Goal: Find specific page/section: Find specific page/section

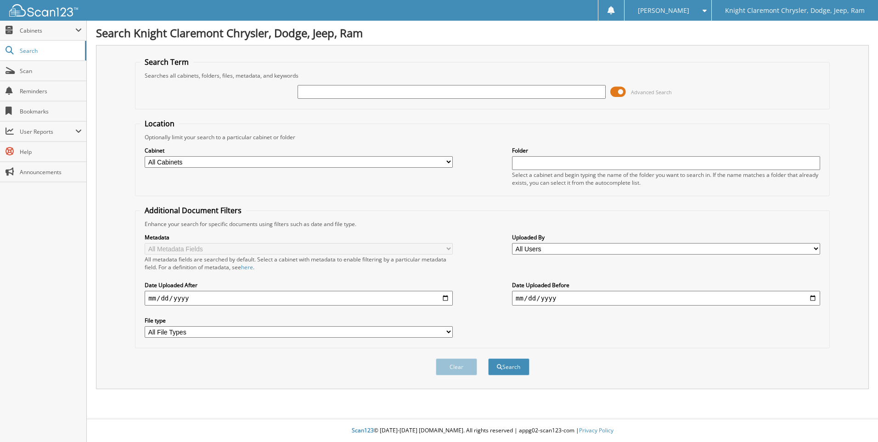
click at [318, 90] on input "text" at bounding box center [451, 92] width 308 height 14
type input "FA3937"
click at [488, 358] on button "Search" at bounding box center [508, 366] width 41 height 17
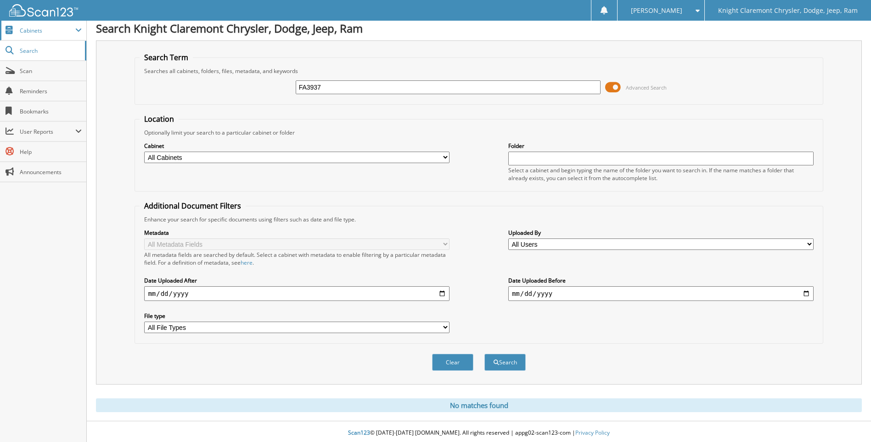
scroll to position [7, 0]
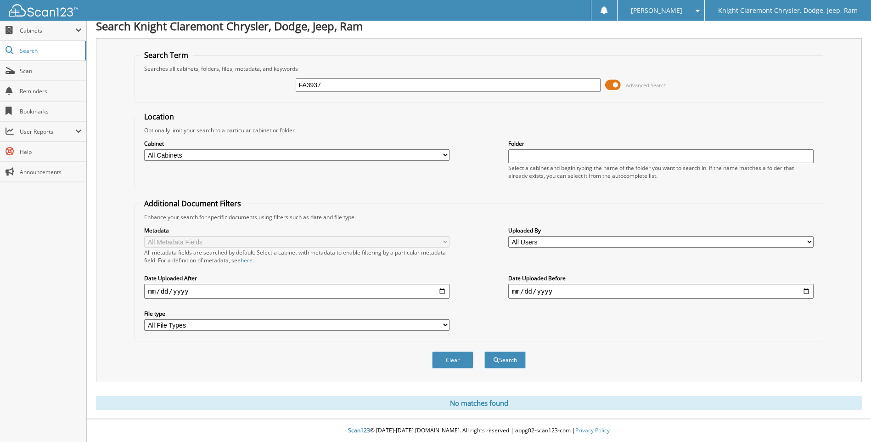
click at [360, 154] on select "All Cabinets CAR DEALS PARTS SERVICE RO Needs Filing" at bounding box center [296, 154] width 305 height 11
select select "34105"
click at [144, 149] on select "All Cabinets CAR DEALS PARTS SERVICE RO Needs Filing" at bounding box center [296, 154] width 305 height 11
click at [504, 364] on button "Search" at bounding box center [504, 359] width 41 height 17
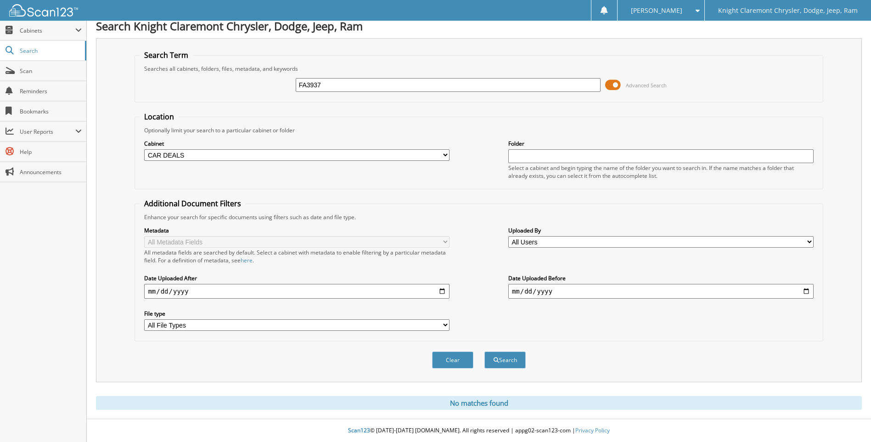
drag, startPoint x: 353, startPoint y: 84, endPoint x: 140, endPoint y: 69, distance: 213.5
click at [140, 69] on fieldset "Search Term Searches all cabinets, folders, files, metadata, and keywords FA393…" at bounding box center [478, 76] width 688 height 52
type input "SIDHU"
click at [484, 351] on button "Search" at bounding box center [504, 359] width 41 height 17
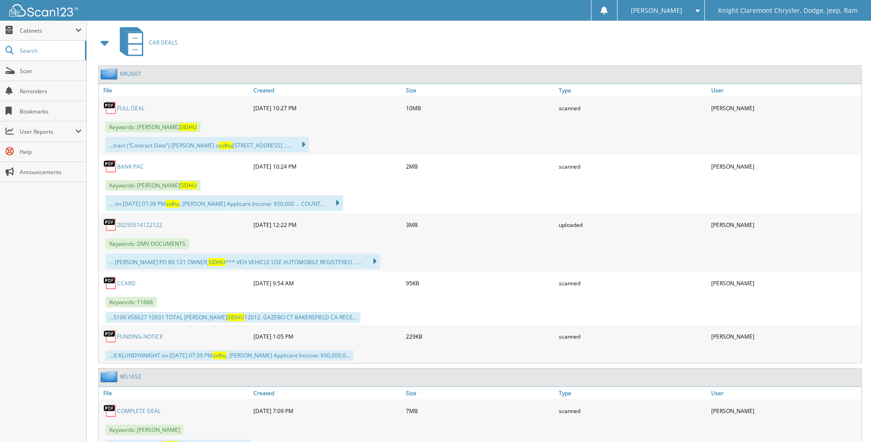
scroll to position [440, 0]
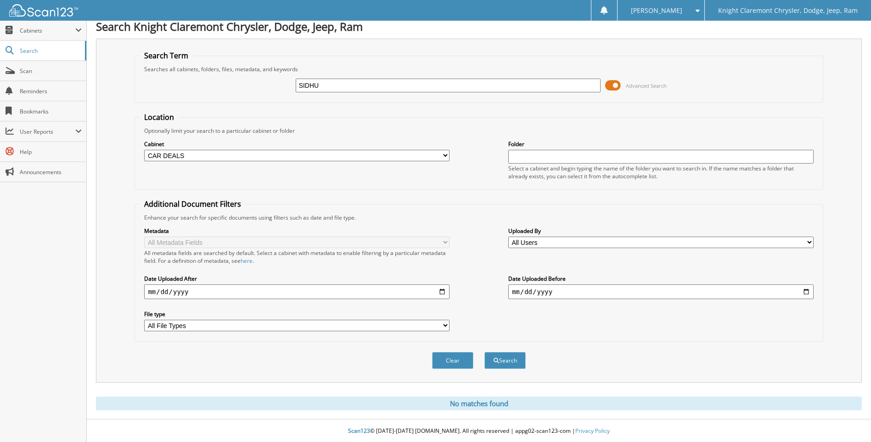
scroll to position [7, 0]
drag, startPoint x: 353, startPoint y: 85, endPoint x: 222, endPoint y: 86, distance: 131.3
click at [222, 86] on div "SIDHU Advanced Search" at bounding box center [479, 85] width 678 height 25
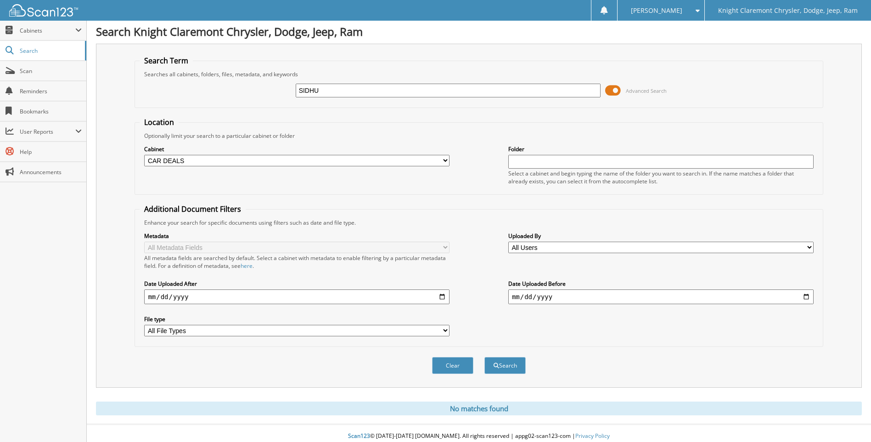
scroll to position [0, 0]
click at [39, 71] on span "Scan" at bounding box center [51, 71] width 62 height 8
